Goal: Transaction & Acquisition: Download file/media

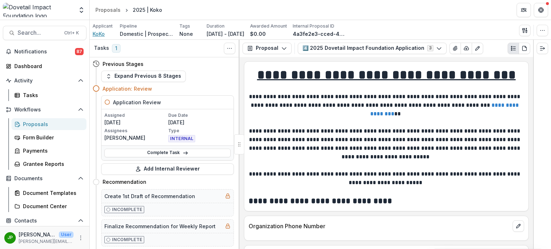
click at [105, 33] on span "KoKo" at bounding box center [99, 34] width 12 height 8
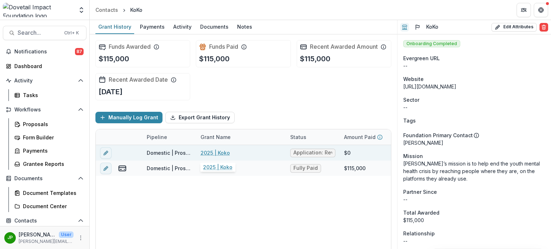
click at [209, 153] on link "2025 | Koko" at bounding box center [214, 153] width 29 height 8
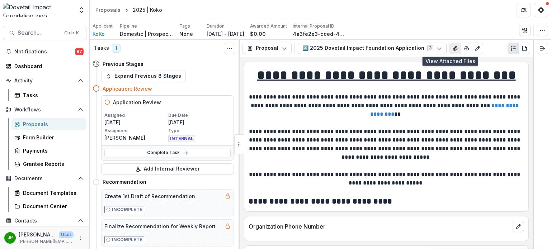
click at [452, 49] on icon "View Attached Files" at bounding box center [455, 49] width 6 height 6
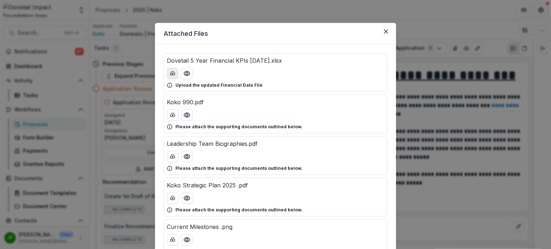
click at [172, 72] on icon "download-button" at bounding box center [172, 73] width 5 height 4
